Goal: Information Seeking & Learning: Learn about a topic

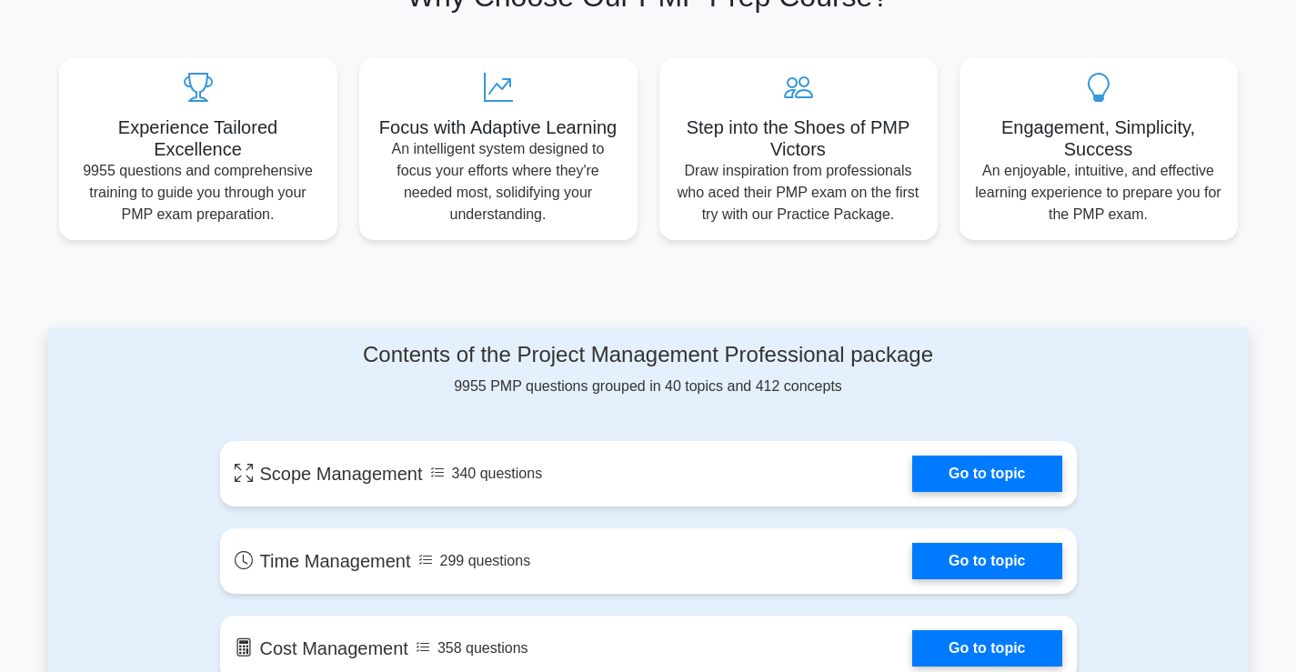
scroll to position [728, 0]
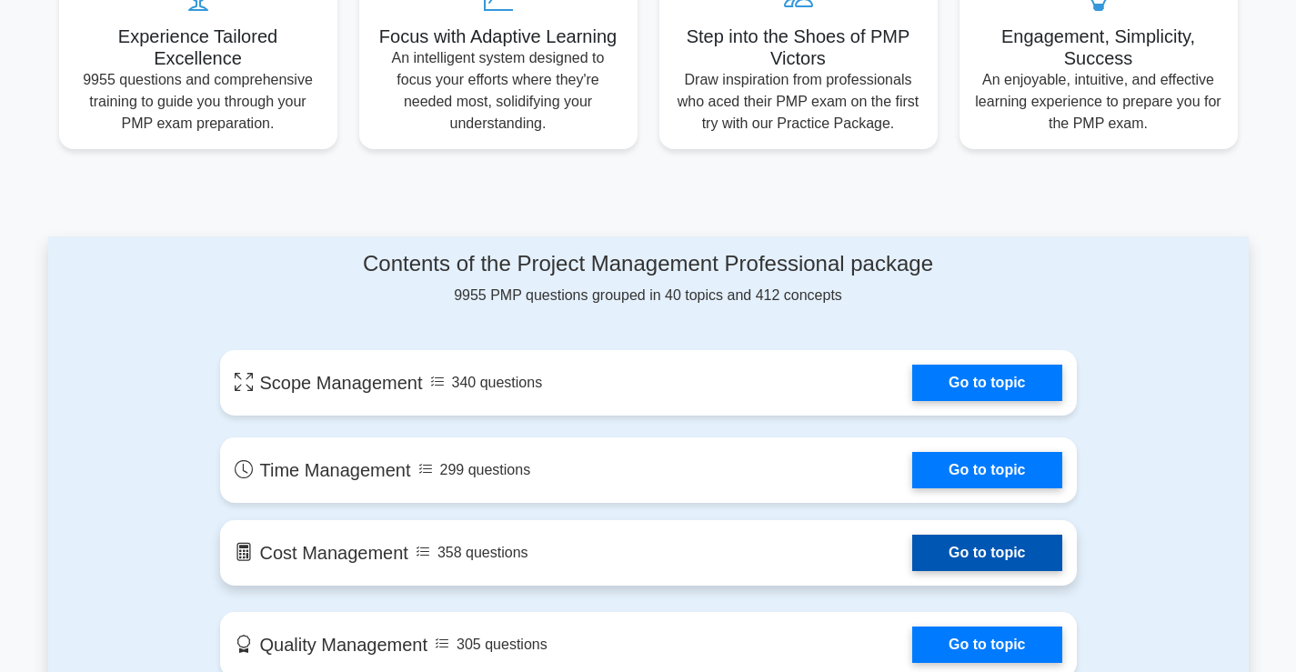
click at [964, 554] on link "Go to topic" at bounding box center [986, 553] width 149 height 36
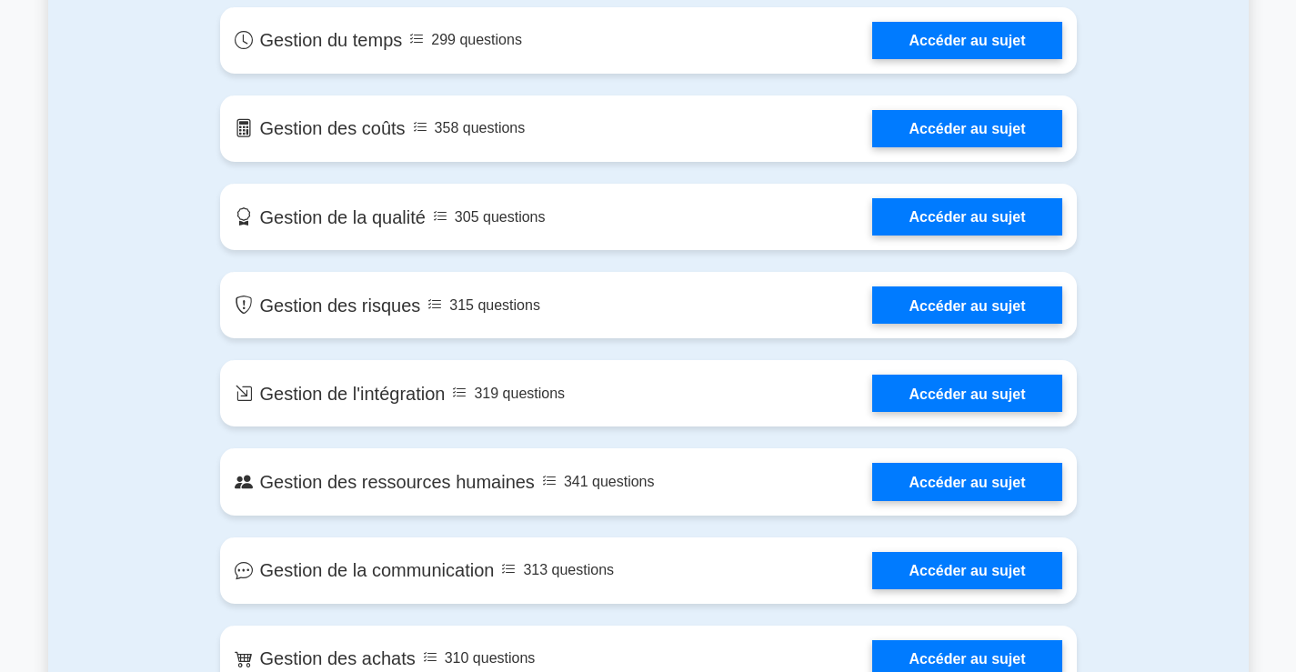
scroll to position [1182, 0]
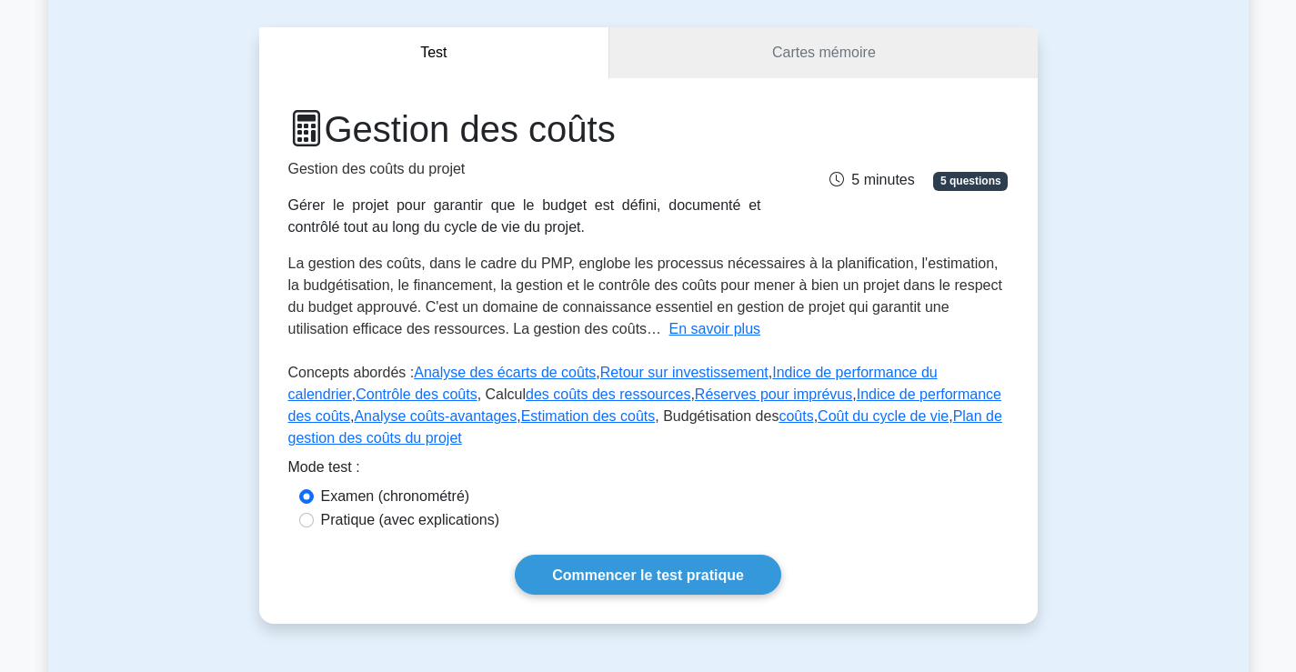
scroll to position [182, 0]
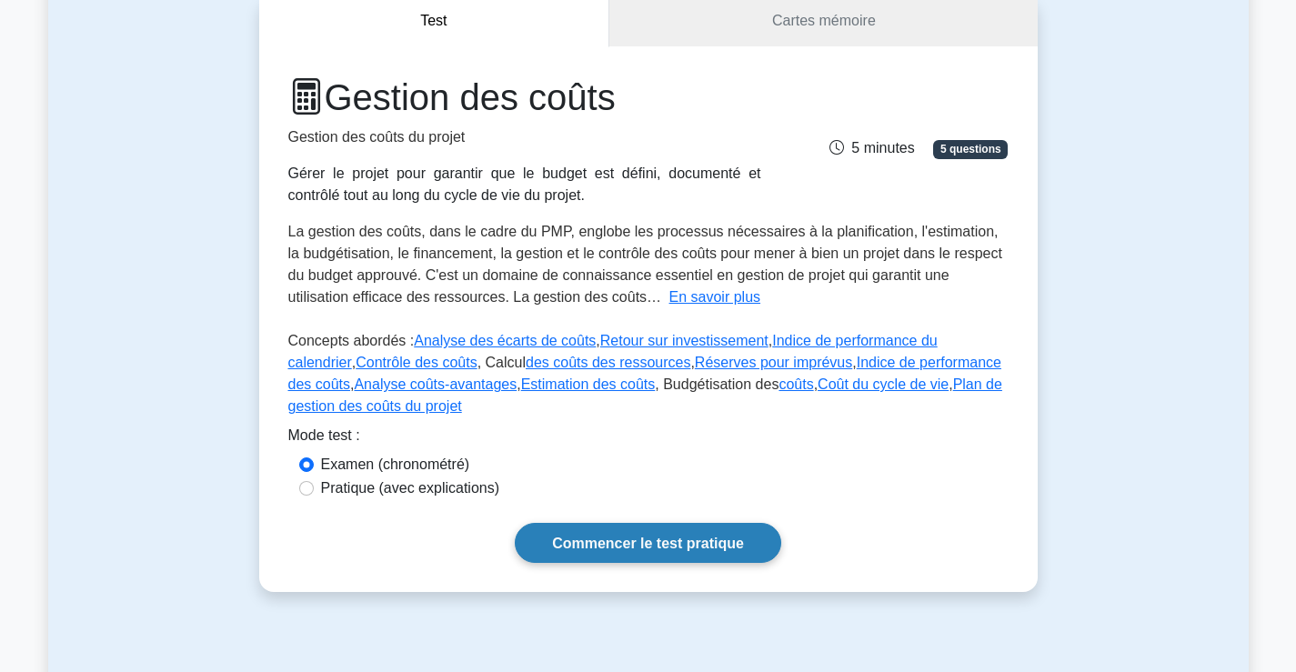
click at [732, 552] on link "Commencer le test pratique" at bounding box center [648, 542] width 267 height 39
